Goal: Task Accomplishment & Management: Manage account settings

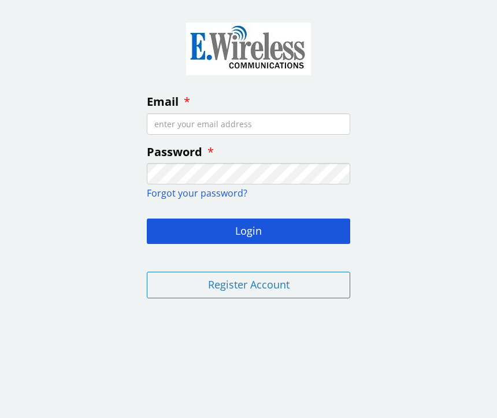
click at [204, 125] on input "Email" at bounding box center [248, 123] width 203 height 21
type input "[EMAIL_ADDRESS][DOMAIN_NAME]"
click at [242, 223] on button "Login" at bounding box center [248, 230] width 203 height 25
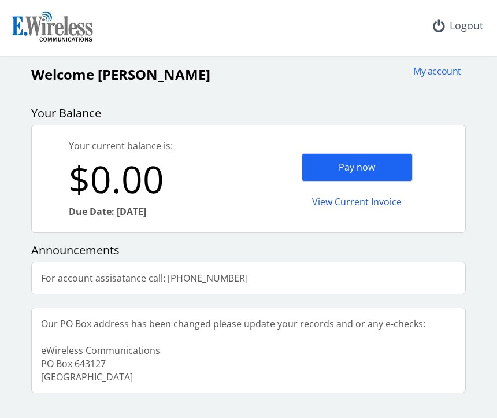
click at [440, 72] on div "My account" at bounding box center [432, 71] width 55 height 13
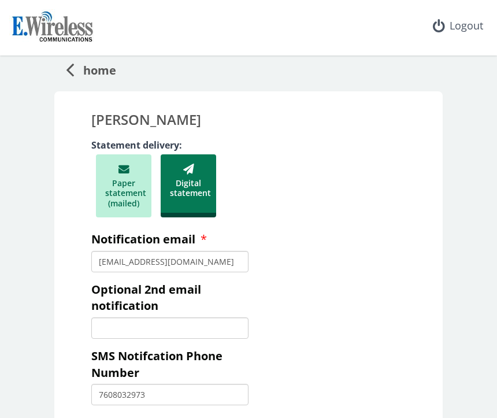
click at [70, 66] on icon at bounding box center [70, 69] width 8 height 23
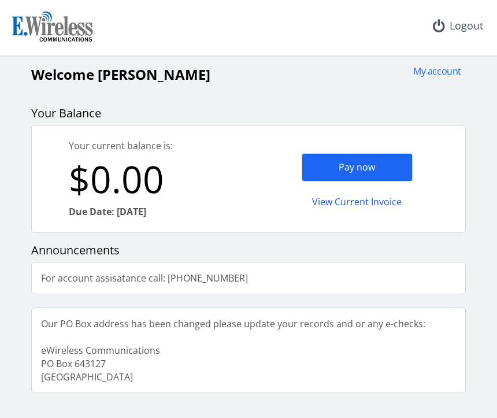
click at [435, 74] on div "My account" at bounding box center [432, 71] width 55 height 13
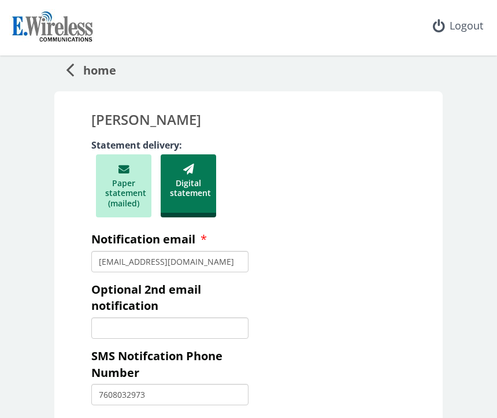
click at [70, 69] on icon at bounding box center [70, 69] width 8 height 23
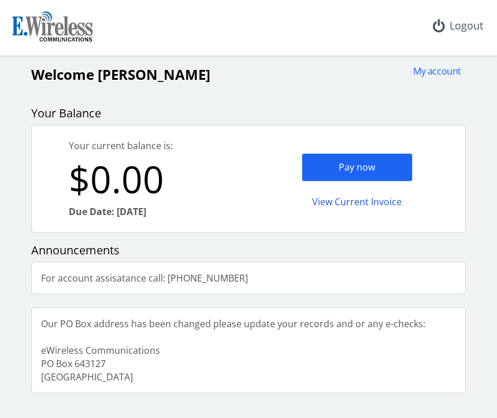
click at [434, 57] on section "My account Welcome [PERSON_NAME] Your Balance Your current balance is: $0.00 Du…" at bounding box center [248, 209] width 487 height 418
click at [438, 72] on div "My account" at bounding box center [432, 71] width 55 height 13
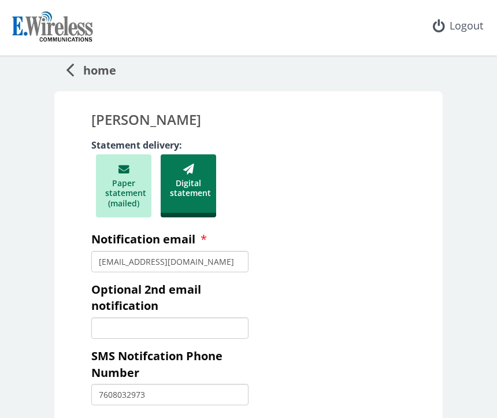
click at [73, 61] on icon at bounding box center [70, 69] width 8 height 23
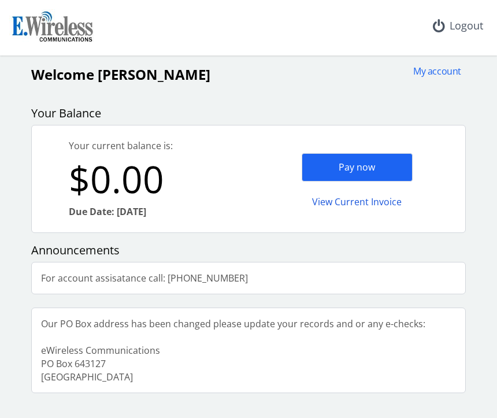
click at [363, 202] on div "View Current Invoice" at bounding box center [356, 201] width 111 height 27
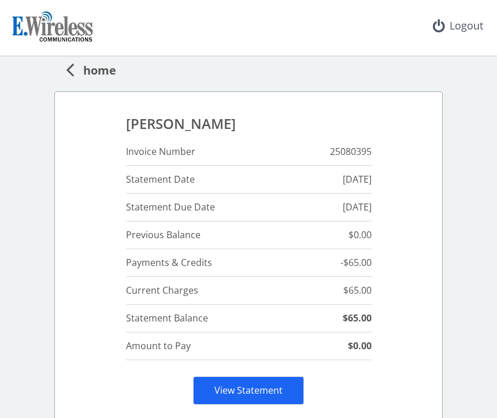
click at [83, 72] on span "home" at bounding box center [95, 68] width 42 height 21
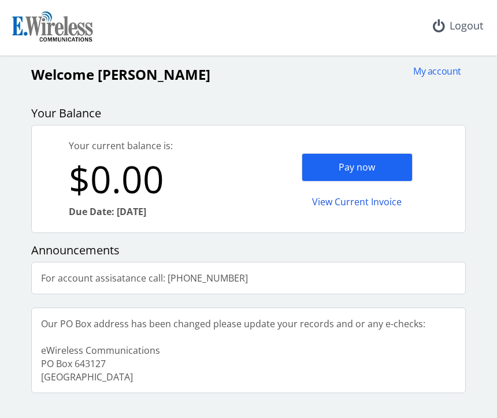
click at [449, 23] on div "Logout" at bounding box center [457, 26] width 69 height 52
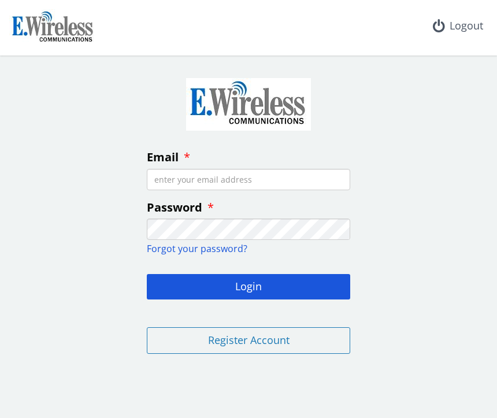
click at [470, 23] on div "Logout" at bounding box center [457, 26] width 69 height 52
